Goal: Task Accomplishment & Management: Use online tool/utility

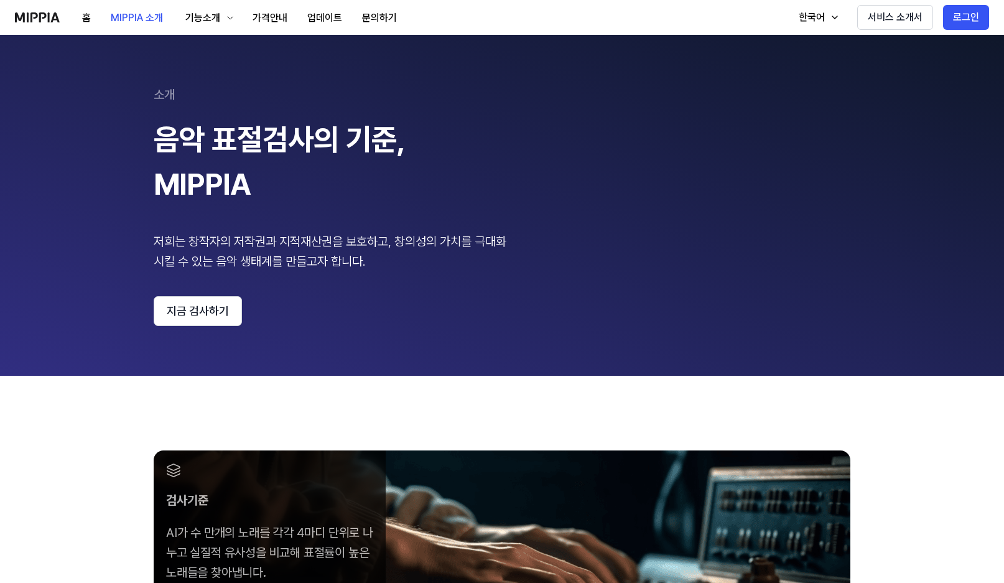
click at [642, 226] on div "소개 음악 표절검사의 기준, MIPPIA 저희는 창작자의 저작권과 지적재산권을 보호하고, 창의성의 가치를 극대화 시킬 수 있는 음악 생태계를 …" at bounding box center [502, 205] width 696 height 241
click at [219, 299] on button "지금 검사하기" at bounding box center [198, 311] width 88 height 30
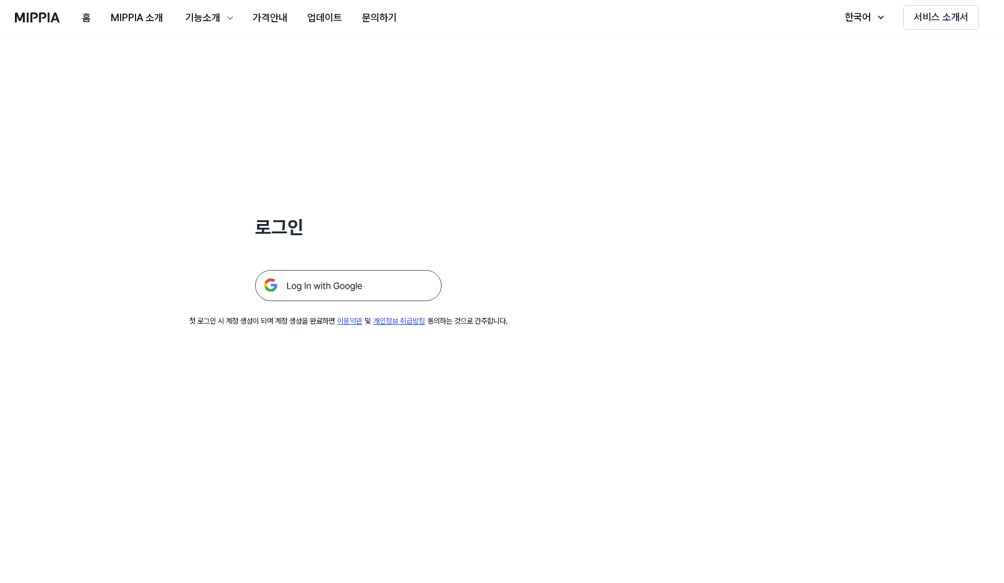
click at [365, 291] on img at bounding box center [348, 285] width 187 height 31
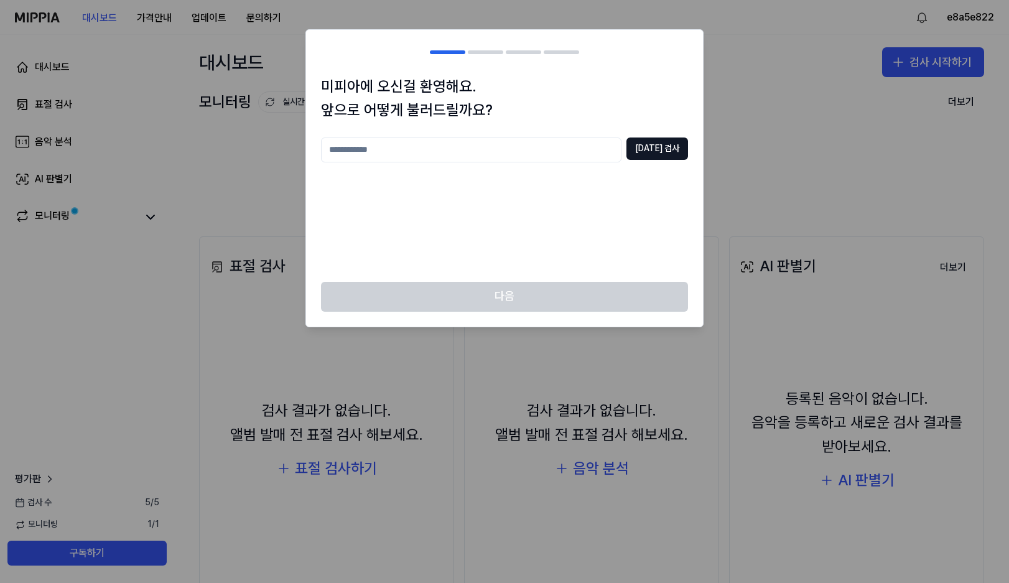
click at [472, 143] on input "text" at bounding box center [471, 149] width 300 height 25
type input "*"
type input "******"
click at [665, 144] on button "중복 검사" at bounding box center [657, 148] width 62 height 22
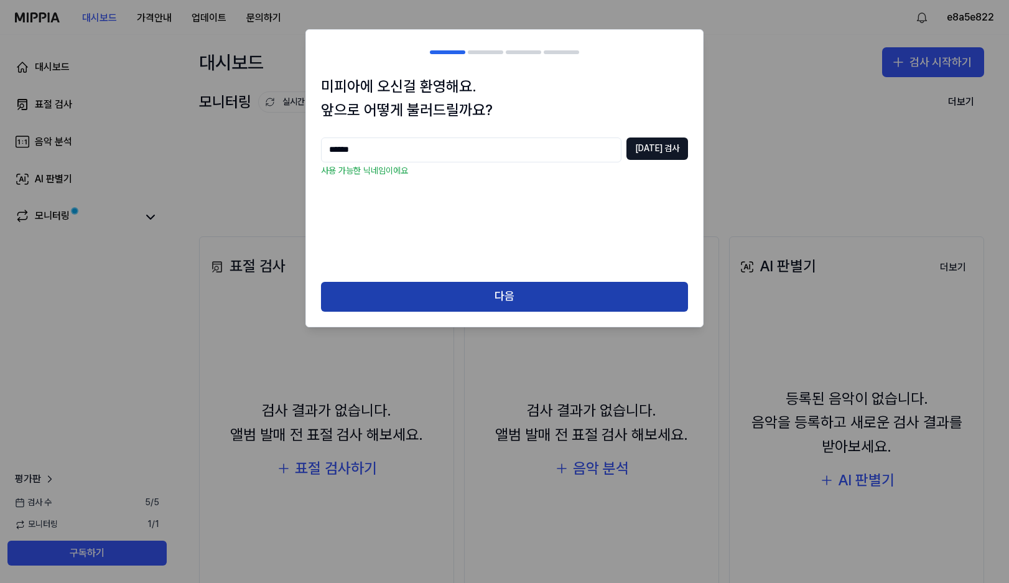
click at [517, 303] on button "다음" at bounding box center [504, 297] width 367 height 30
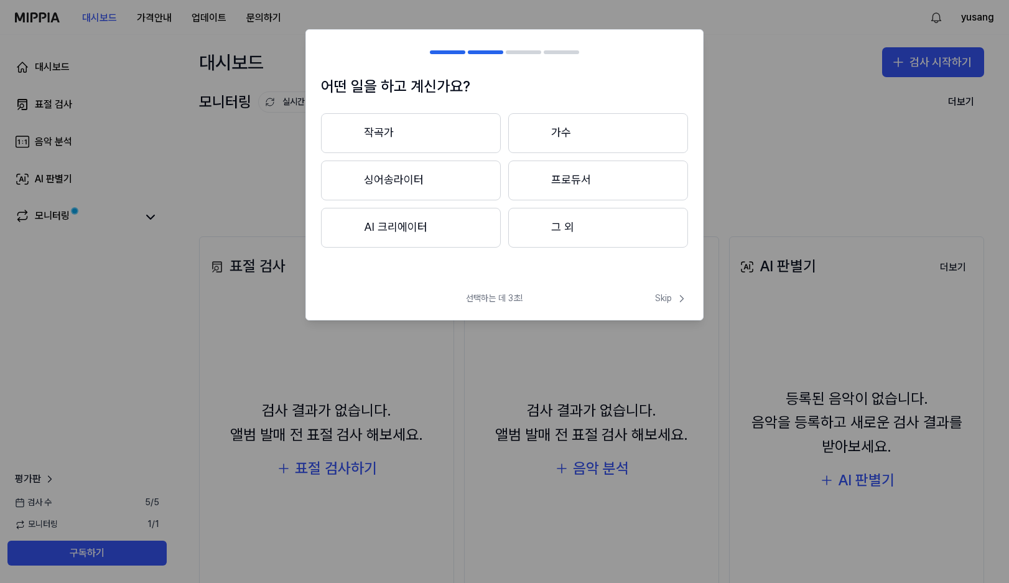
click at [455, 132] on button "작곡가" at bounding box center [411, 133] width 180 height 40
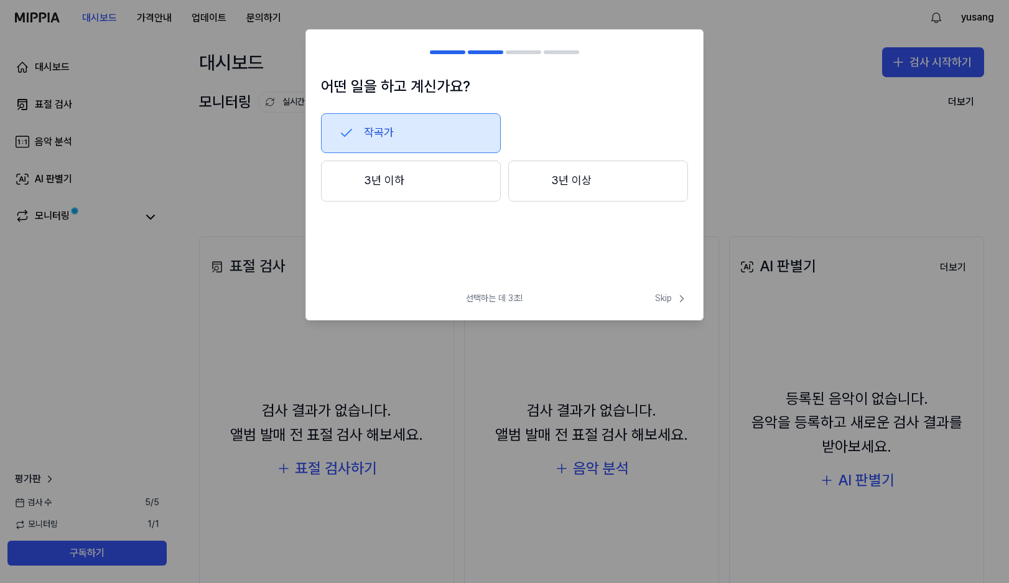
click at [585, 192] on button "3년 이상" at bounding box center [598, 180] width 180 height 41
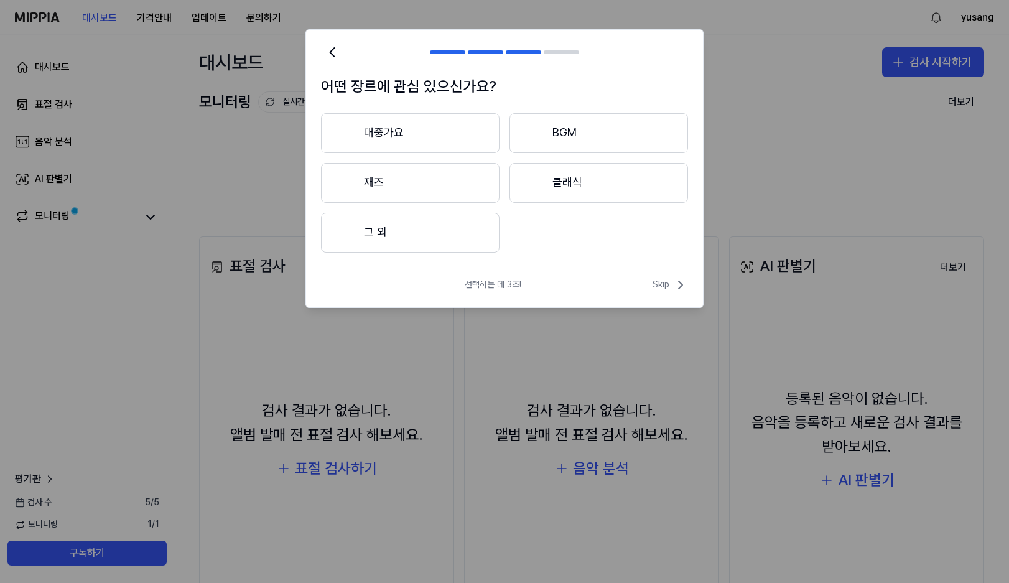
click at [442, 140] on button "대중가요" at bounding box center [410, 133] width 178 height 40
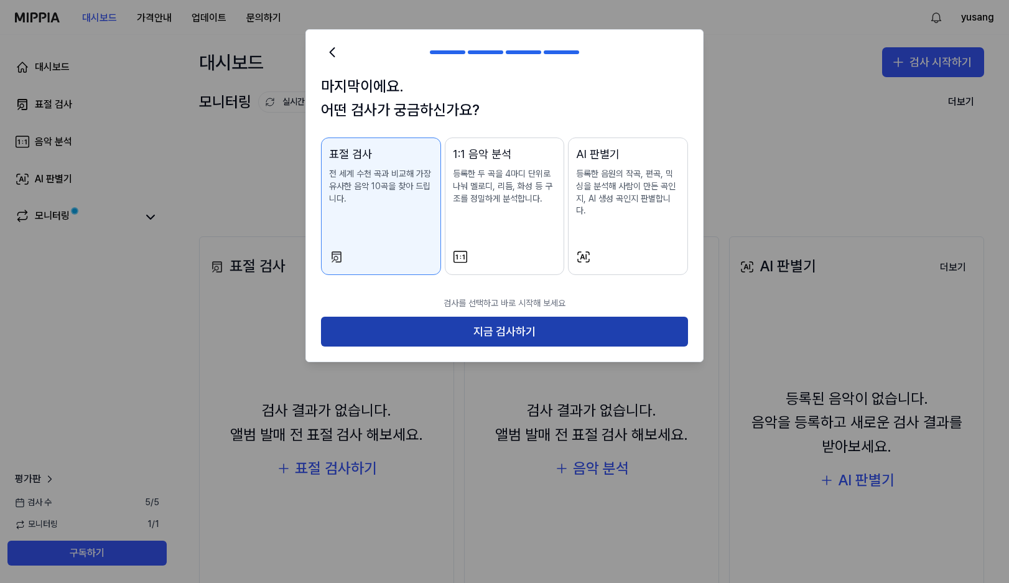
click at [534, 322] on button "지금 검사하기" at bounding box center [504, 332] width 367 height 30
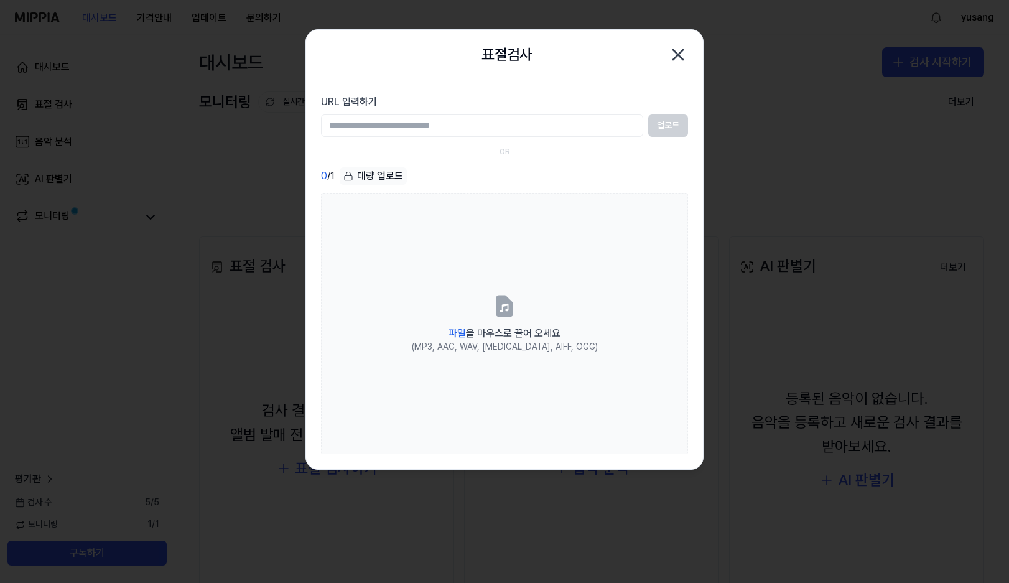
click at [412, 127] on input "URL 입력하기" at bounding box center [482, 125] width 322 height 22
click at [455, 125] on input "URL 입력하기" at bounding box center [482, 125] width 322 height 22
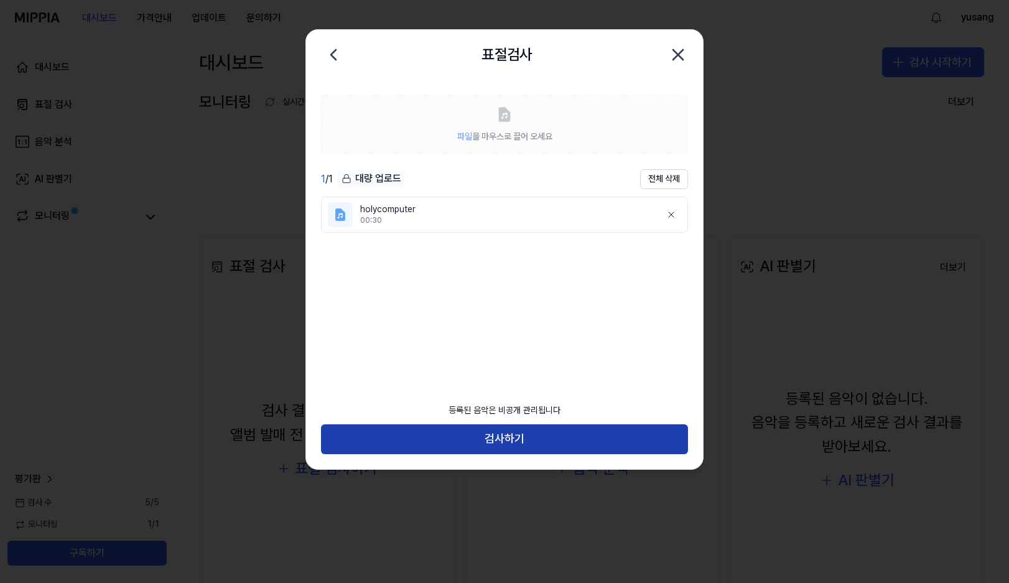
click at [548, 444] on button "검사하기" at bounding box center [504, 439] width 367 height 30
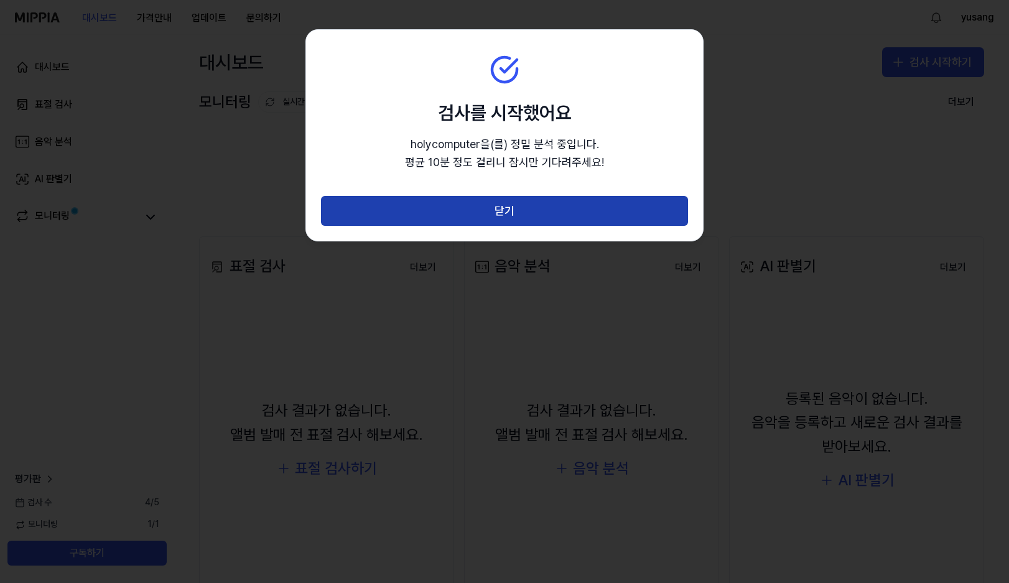
click at [544, 211] on button "닫기" at bounding box center [504, 211] width 367 height 30
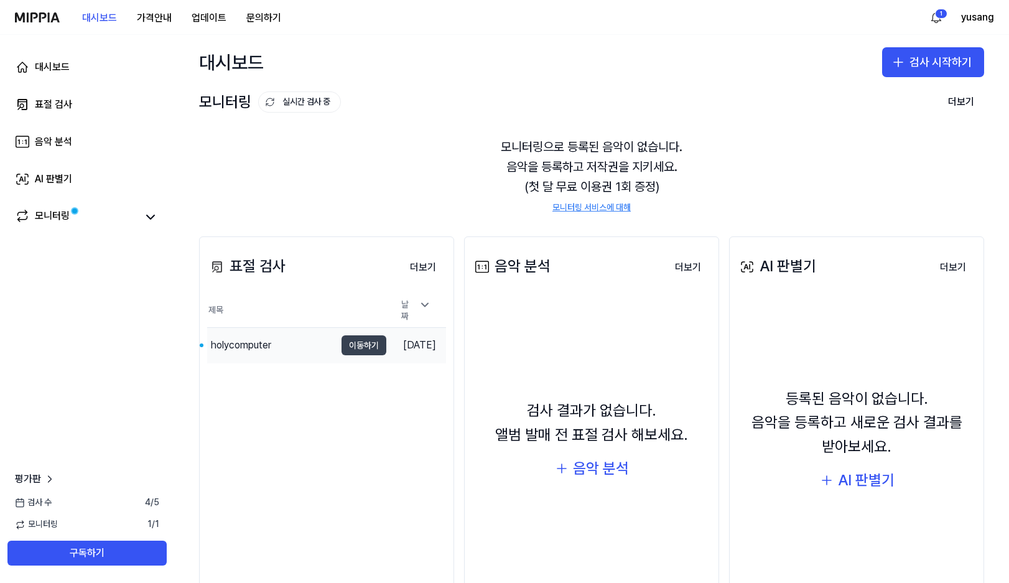
click at [351, 343] on button "이동하기" at bounding box center [363, 345] width 45 height 20
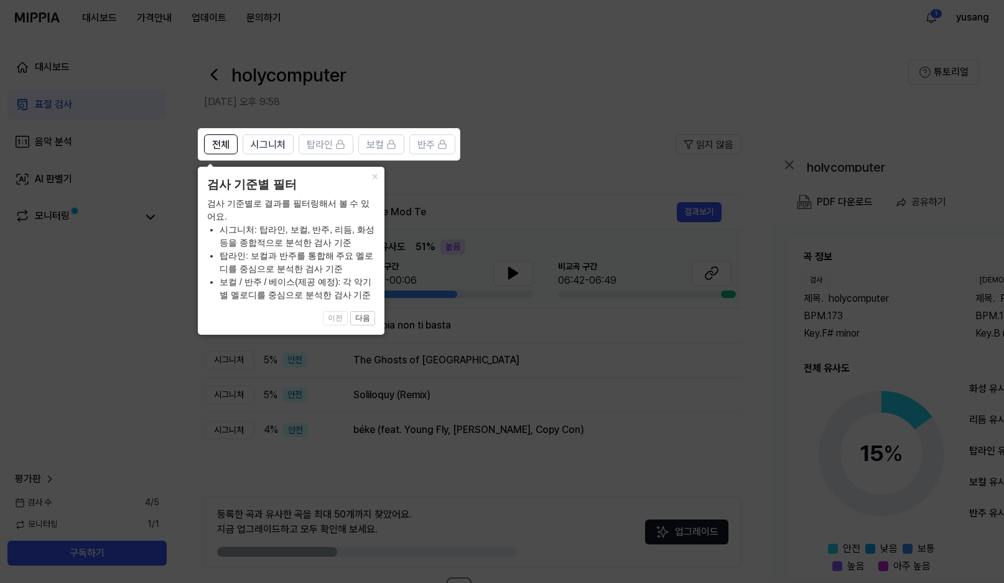
click at [475, 332] on icon at bounding box center [504, 291] width 1009 height 583
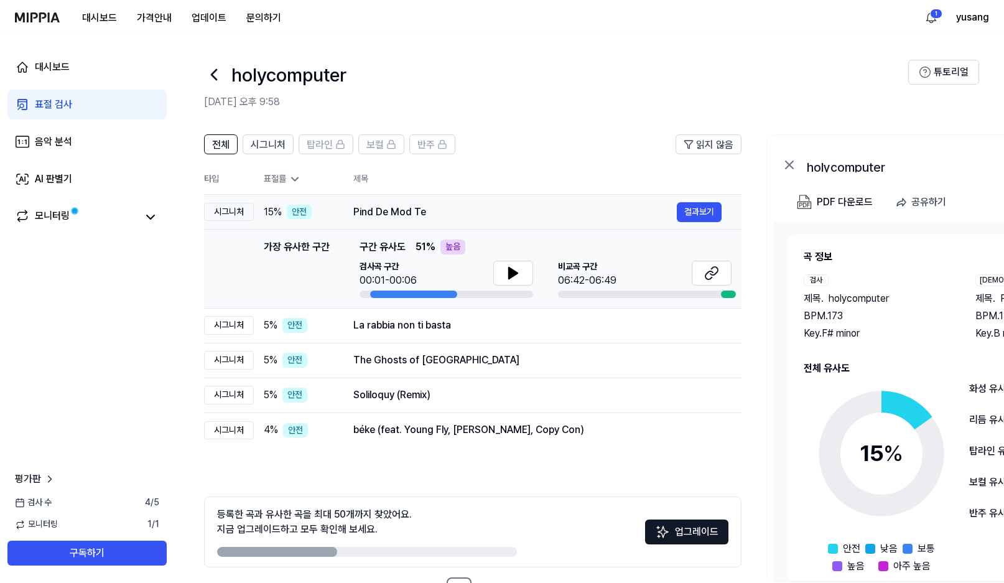
click at [297, 213] on div "안전" at bounding box center [299, 212] width 25 height 15
click at [509, 274] on icon at bounding box center [513, 272] width 9 height 11
click at [509, 271] on icon at bounding box center [510, 273] width 2 height 10
click at [410, 330] on div "La rabbia non ti basta" at bounding box center [514, 325] width 323 height 15
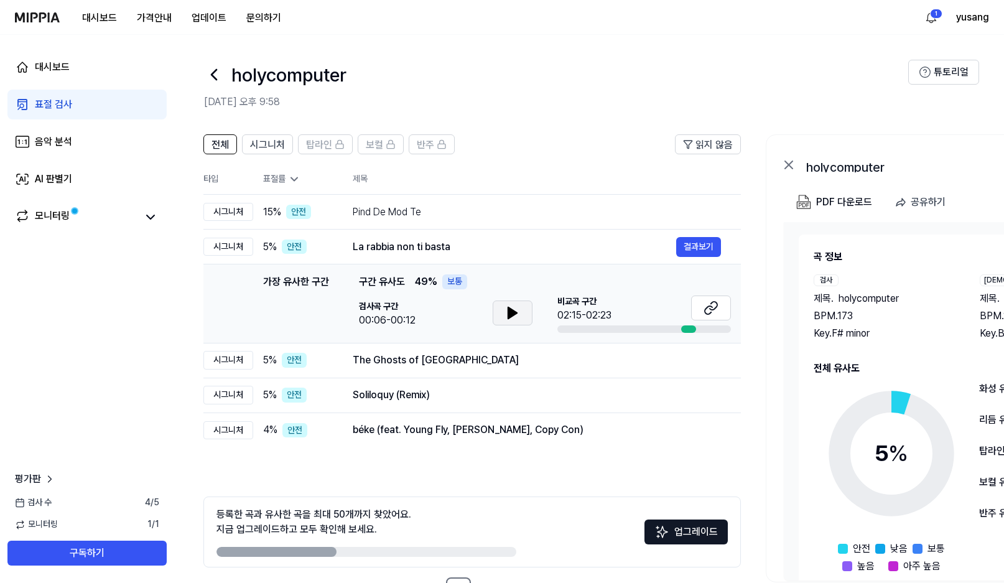
click at [521, 310] on button at bounding box center [513, 312] width 40 height 25
click at [516, 311] on icon at bounding box center [515, 313] width 2 height 10
click at [468, 244] on div "La rabbia non ti basta" at bounding box center [514, 246] width 323 height 15
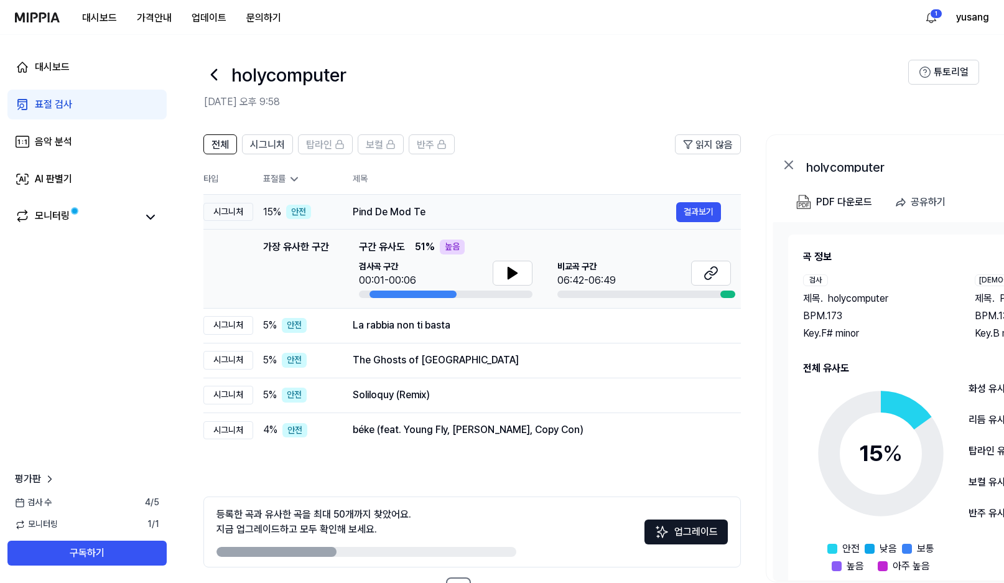
click at [433, 212] on div "Pind De Mod Te" at bounding box center [514, 212] width 323 height 15
click at [535, 249] on div "가장 유사한 구간 구간 유사도 51 % 높음" at bounding box center [545, 246] width 372 height 15
click at [698, 275] on button at bounding box center [712, 273] width 40 height 25
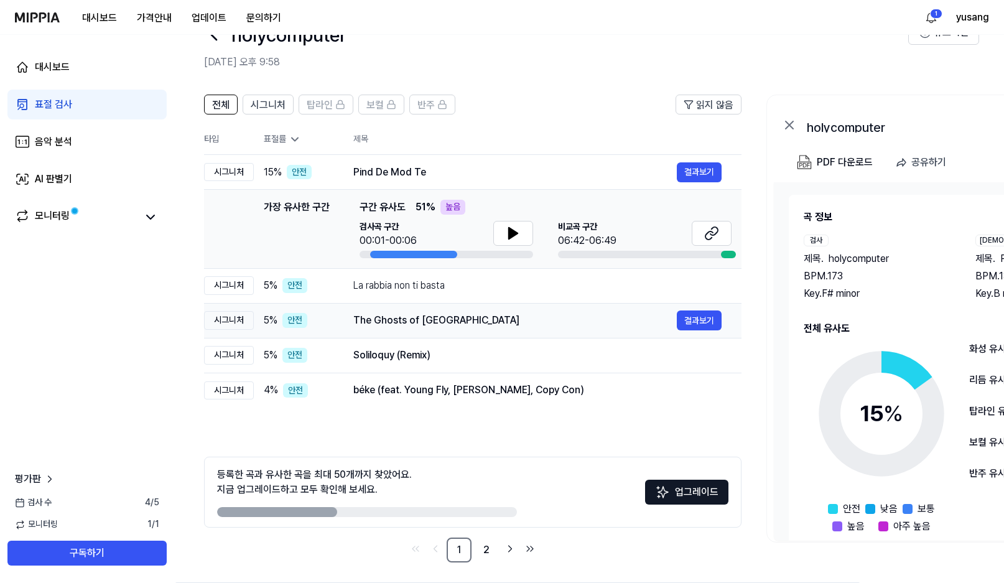
scroll to position [44, 0]
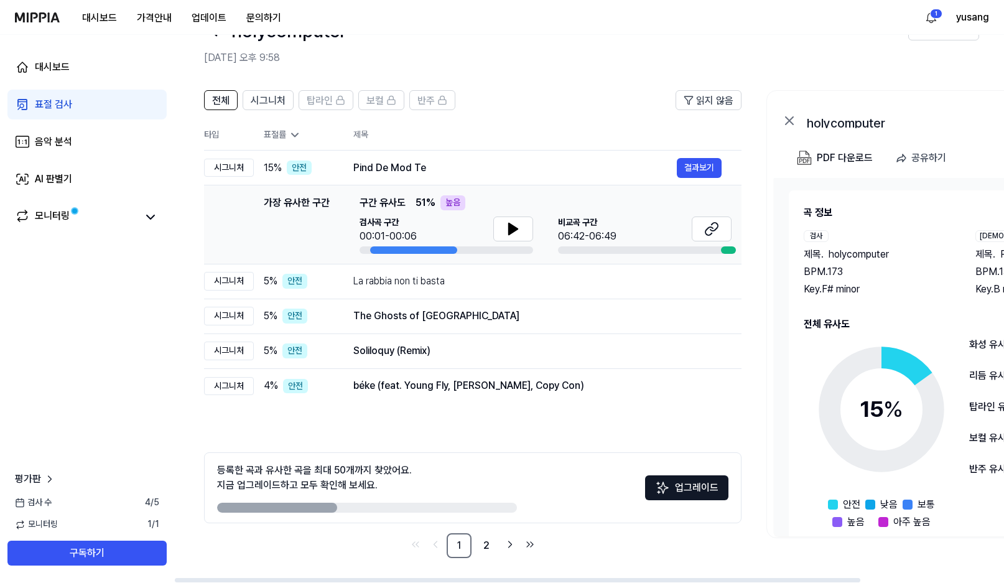
click at [352, 454] on div "등록한 곡과 유사한 곡을 최대 50개까지 찾았어요. 지금 업그레이드하고 모두 확인해 보세요. 업그레이드" at bounding box center [472, 487] width 537 height 71
click at [356, 466] on div "등록한 곡과 유사한 곡을 최대 50개까지 찾았어요. 지금 업그레이드하고 모두 확인해 보세요." at bounding box center [314, 478] width 195 height 30
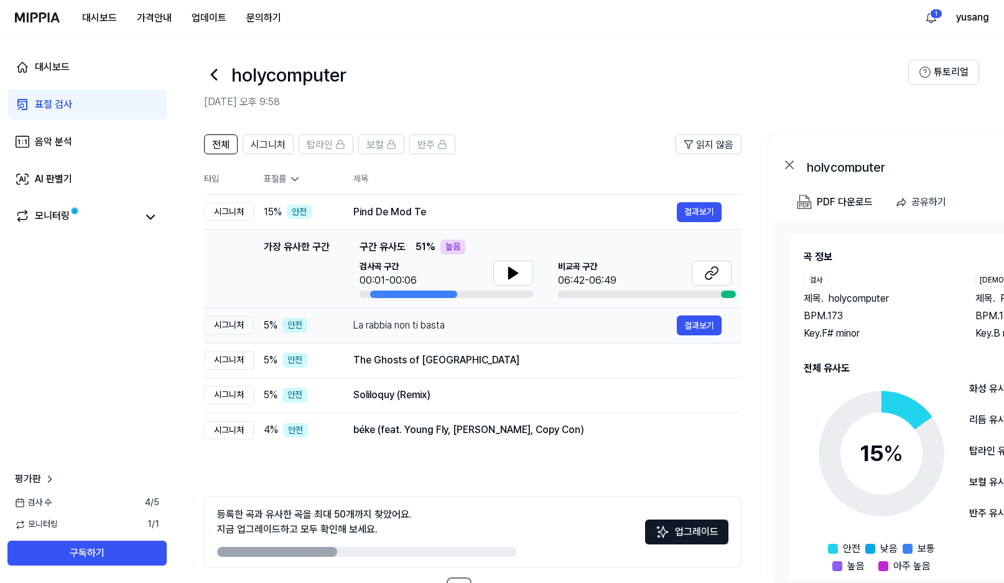
scroll to position [0, 1]
click at [584, 330] on div "La rabbia non ti basta" at bounding box center [514, 325] width 323 height 15
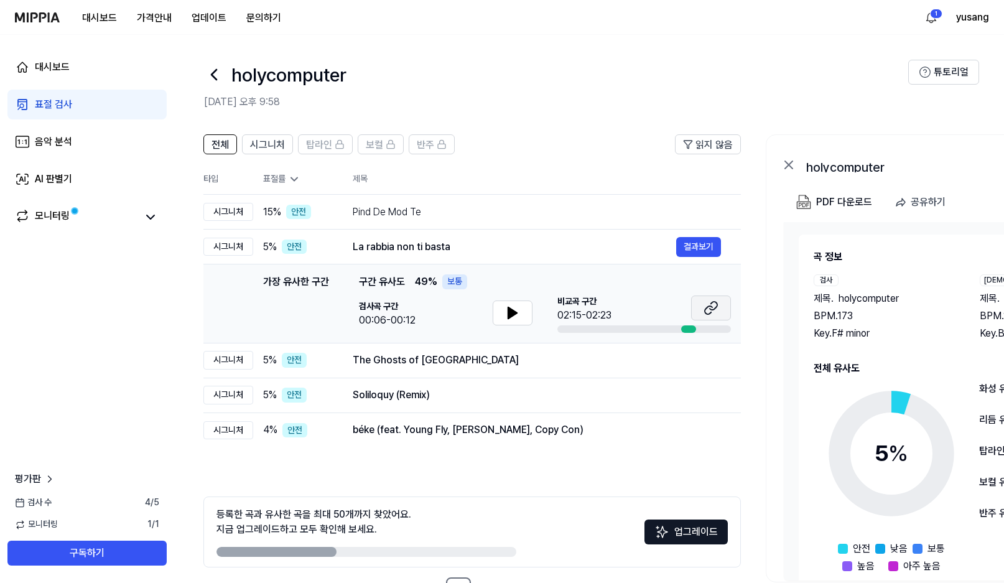
click at [721, 302] on button at bounding box center [711, 307] width 40 height 25
